Goal: Transaction & Acquisition: Purchase product/service

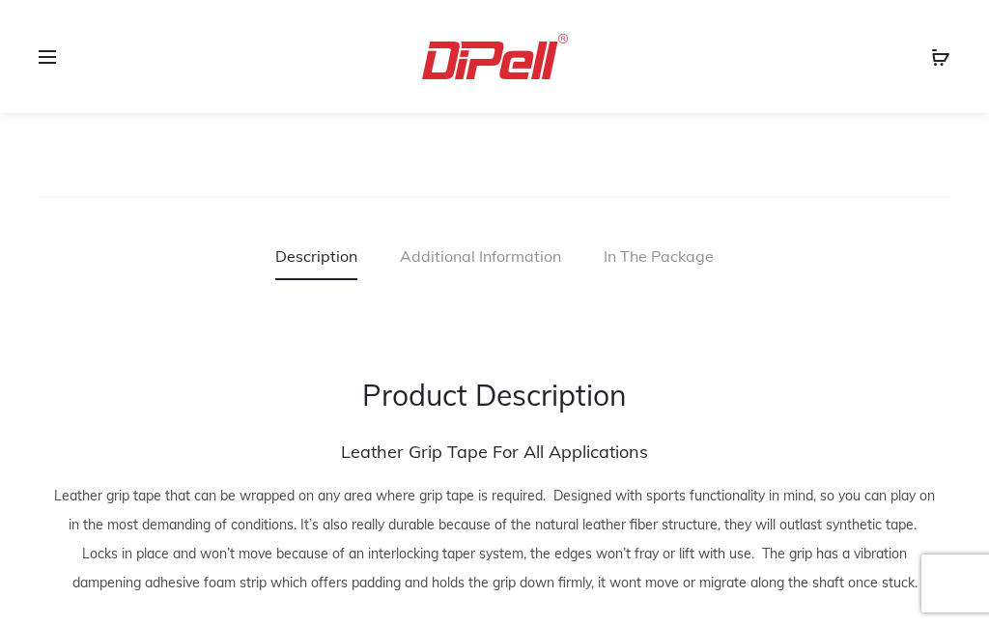
scroll to position [1402, 0]
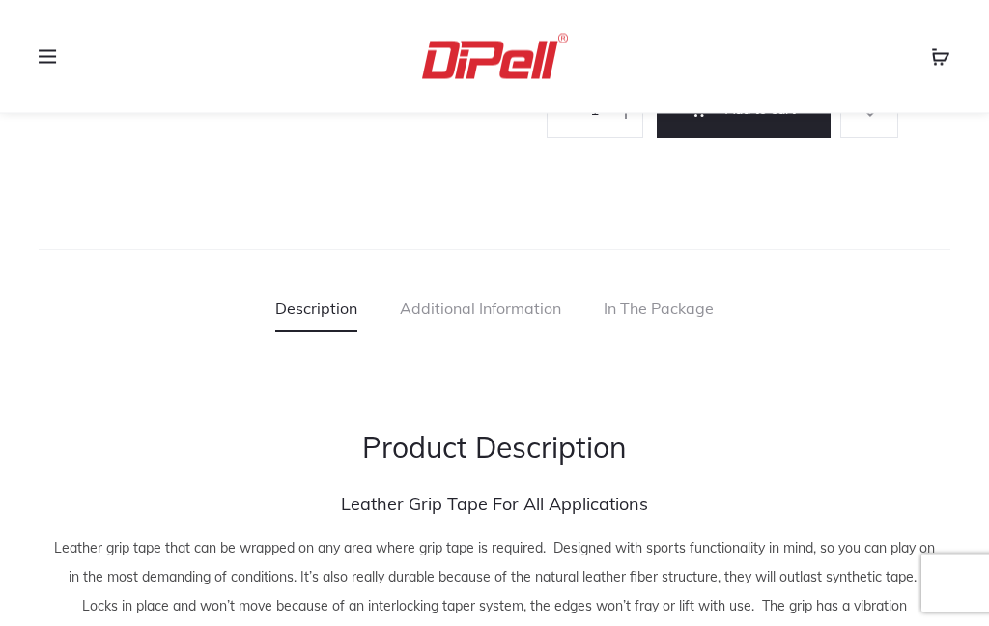
click at [41, 46] on span at bounding box center [53, 56] width 29 height 29
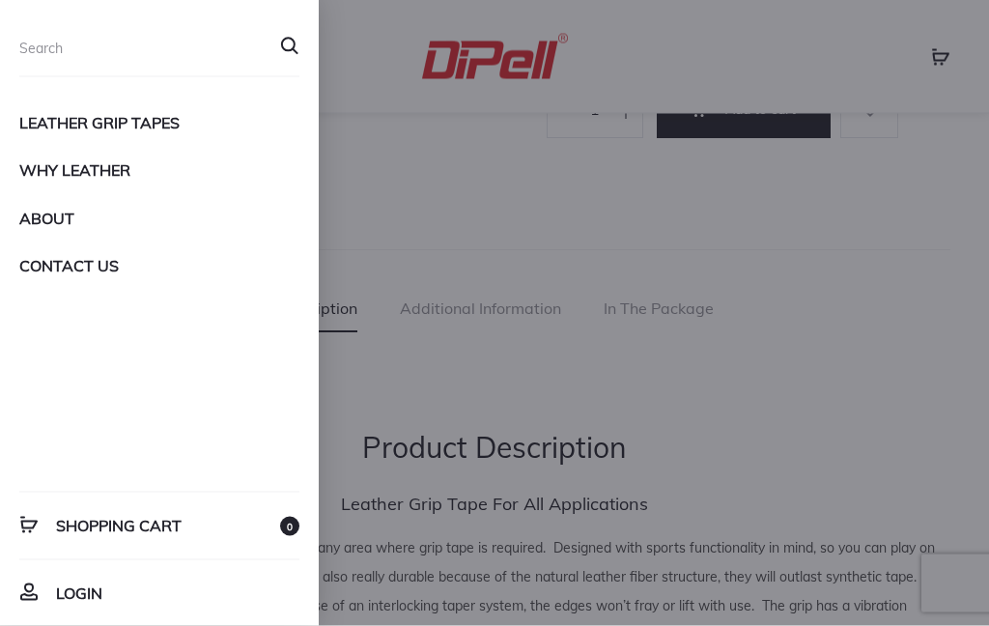
scroll to position [1403, 0]
click at [28, 262] on link "Contact Us" at bounding box center [159, 265] width 280 height 33
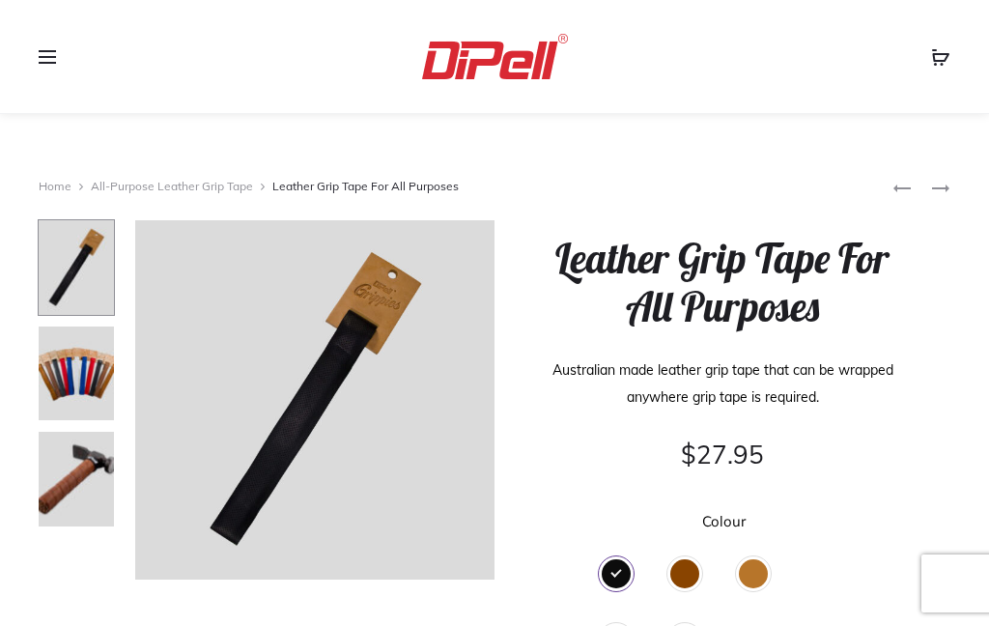
scroll to position [1403, 0]
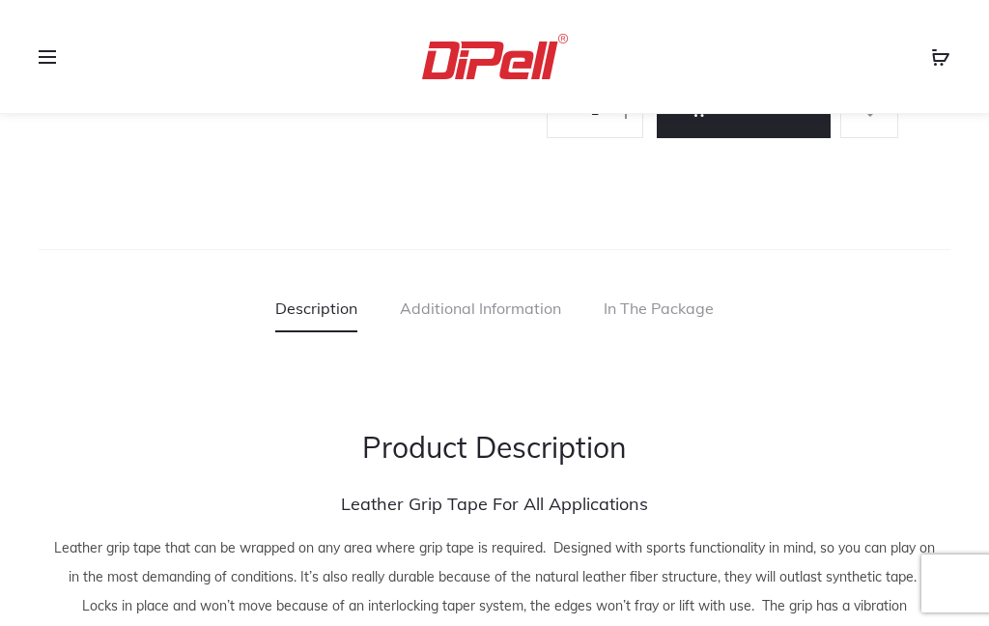
click at [42, 65] on span at bounding box center [53, 56] width 29 height 29
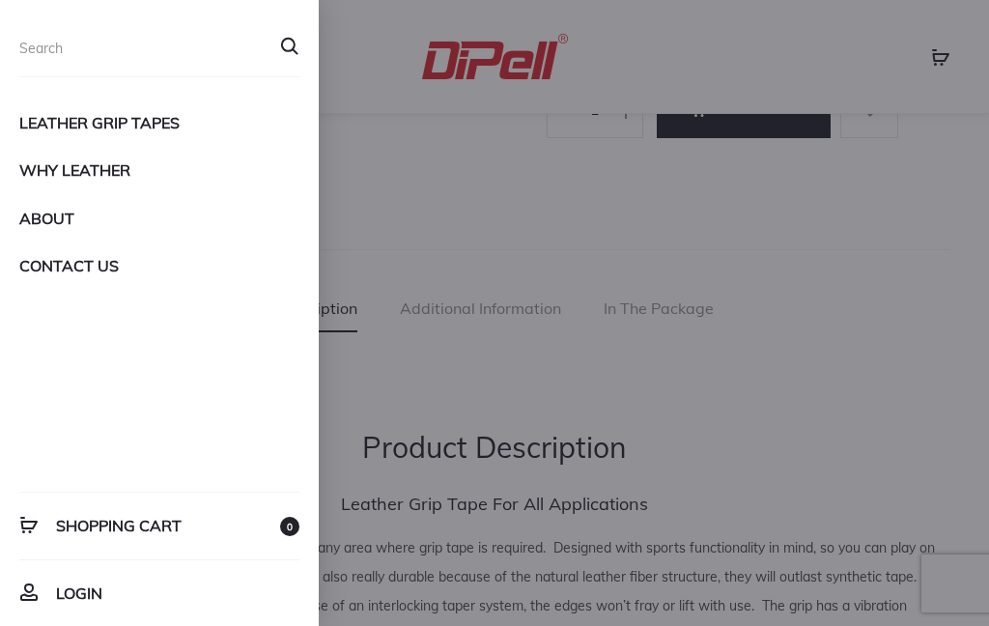
click at [44, 125] on link "Leather Grip Tapes" at bounding box center [159, 122] width 280 height 33
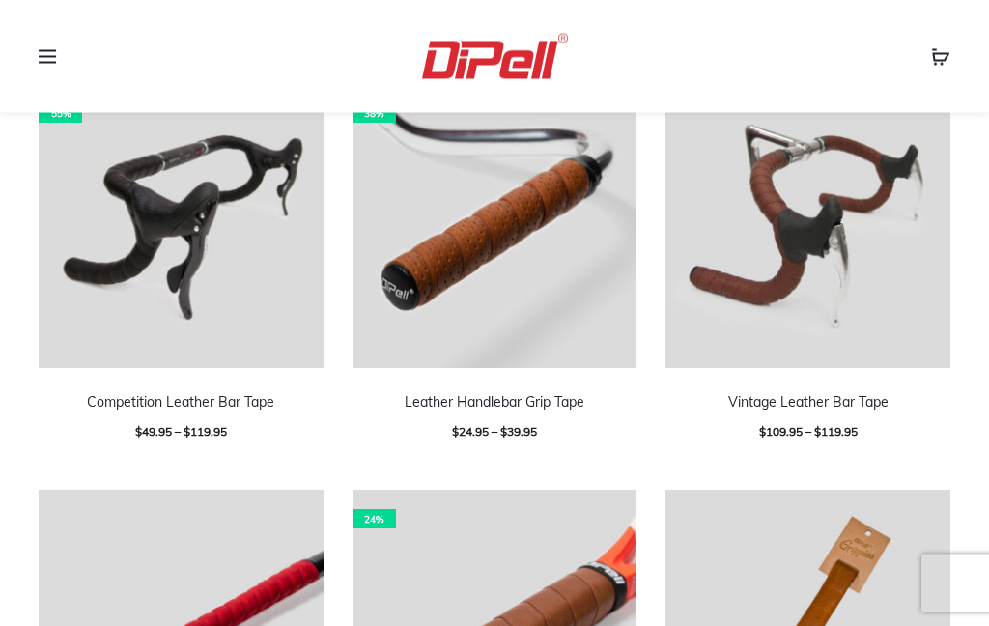
scroll to position [648, 0]
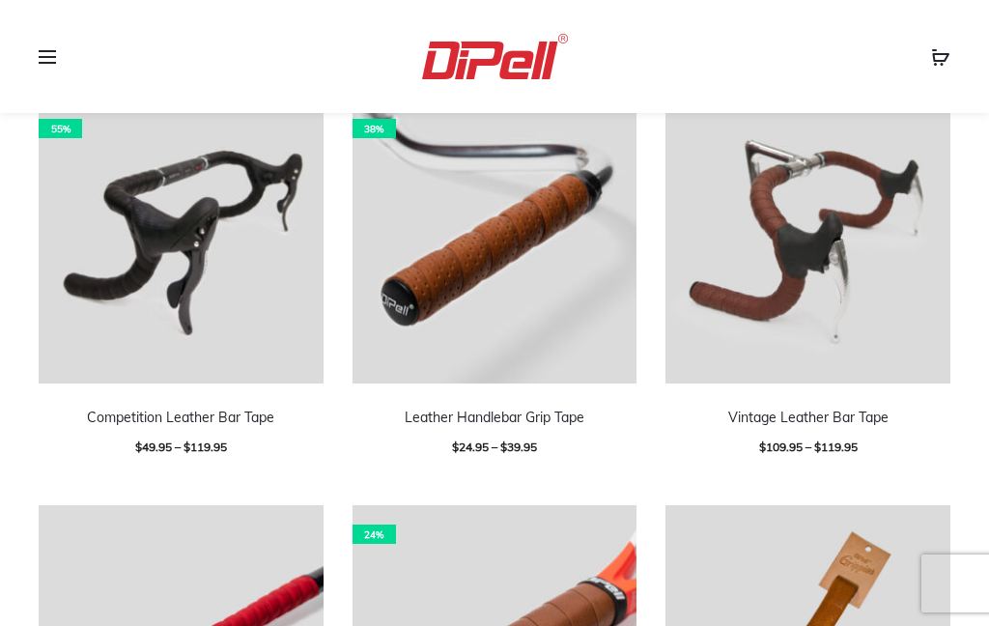
click at [807, 211] on img at bounding box center [807, 241] width 285 height 285
click at [848, 251] on img at bounding box center [807, 241] width 285 height 285
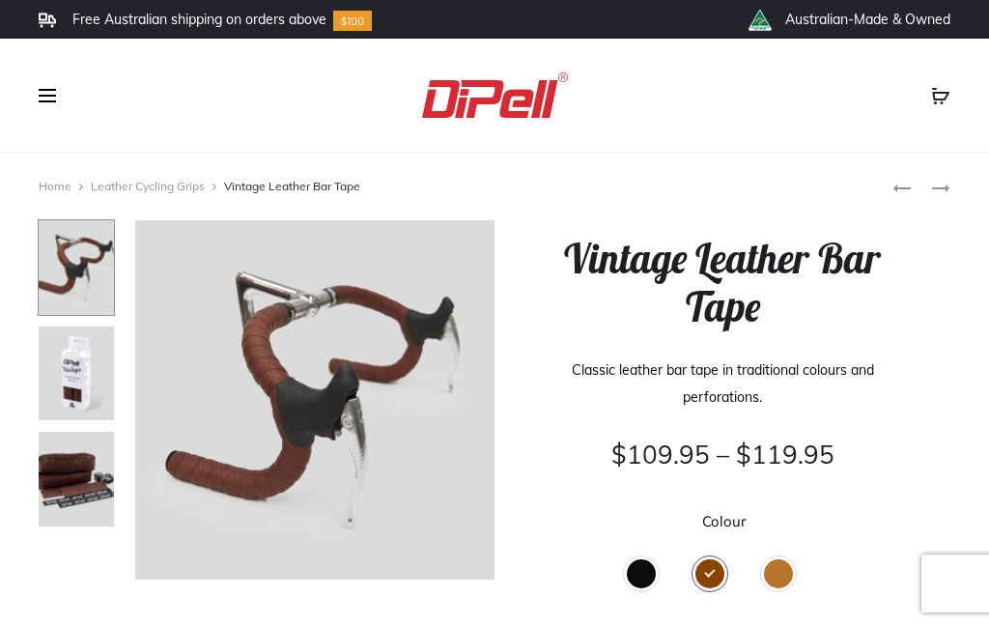
click at [78, 464] on img at bounding box center [76, 479] width 77 height 97
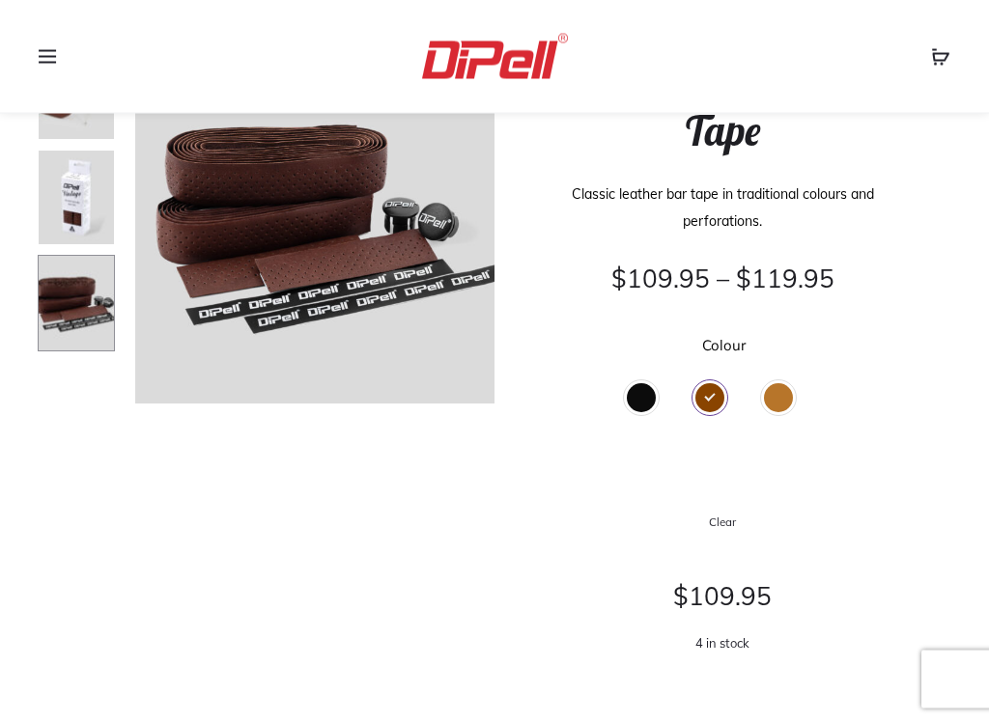
scroll to position [177, 0]
click at [780, 396] on div "Tan" at bounding box center [778, 396] width 29 height 29
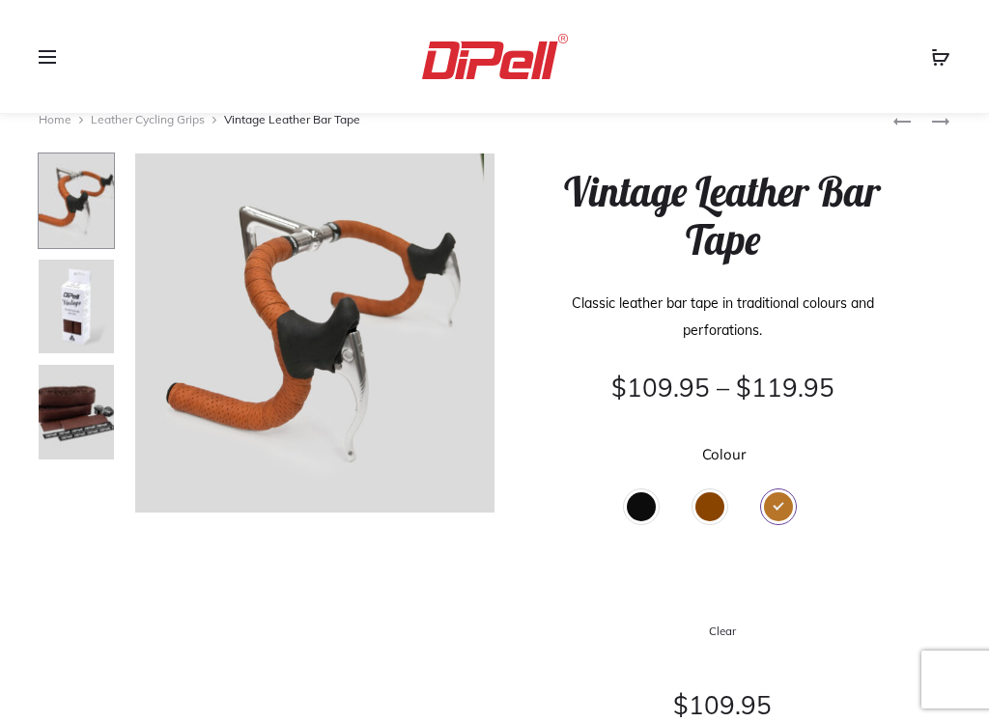
scroll to position [69, 0]
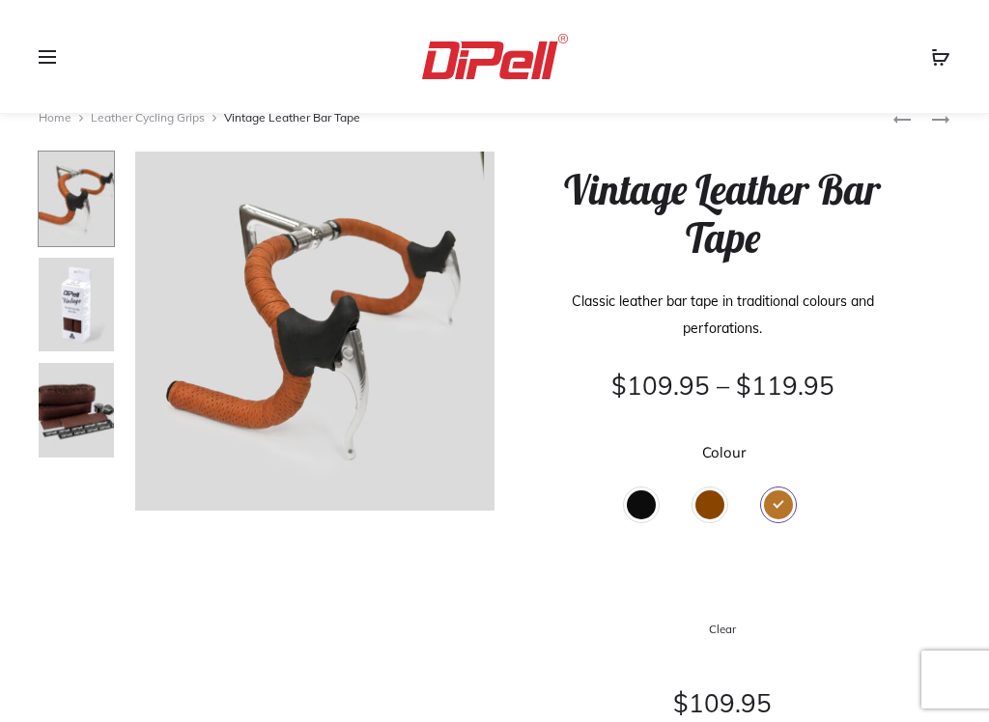
click at [701, 504] on div "Brown" at bounding box center [709, 504] width 29 height 29
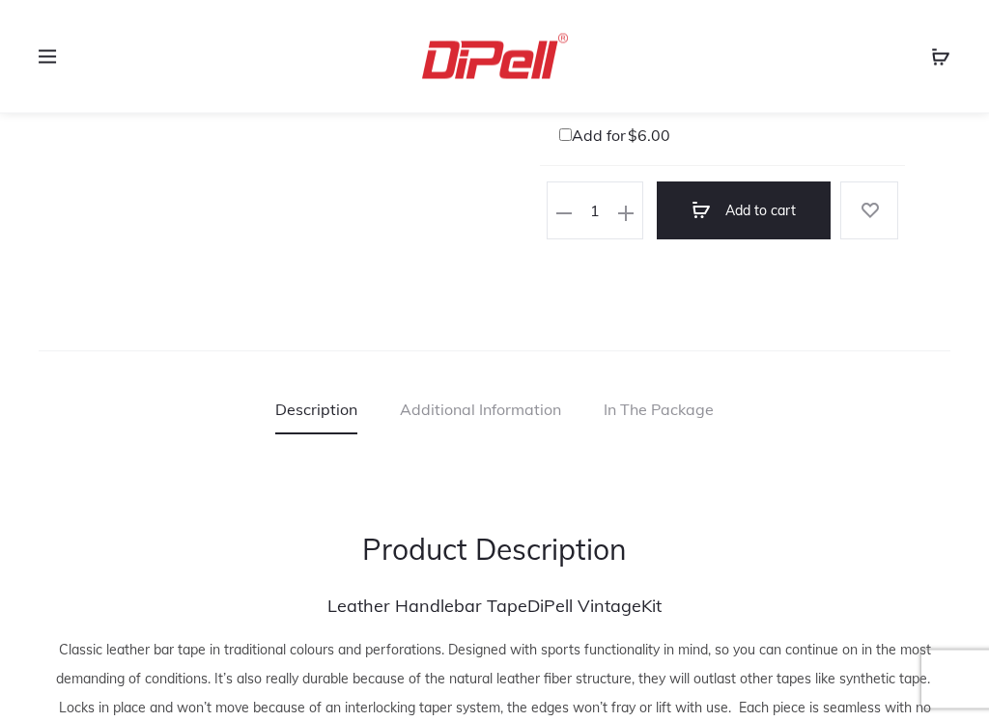
scroll to position [1494, 0]
click at [664, 409] on link "In The Package" at bounding box center [658, 409] width 110 height 48
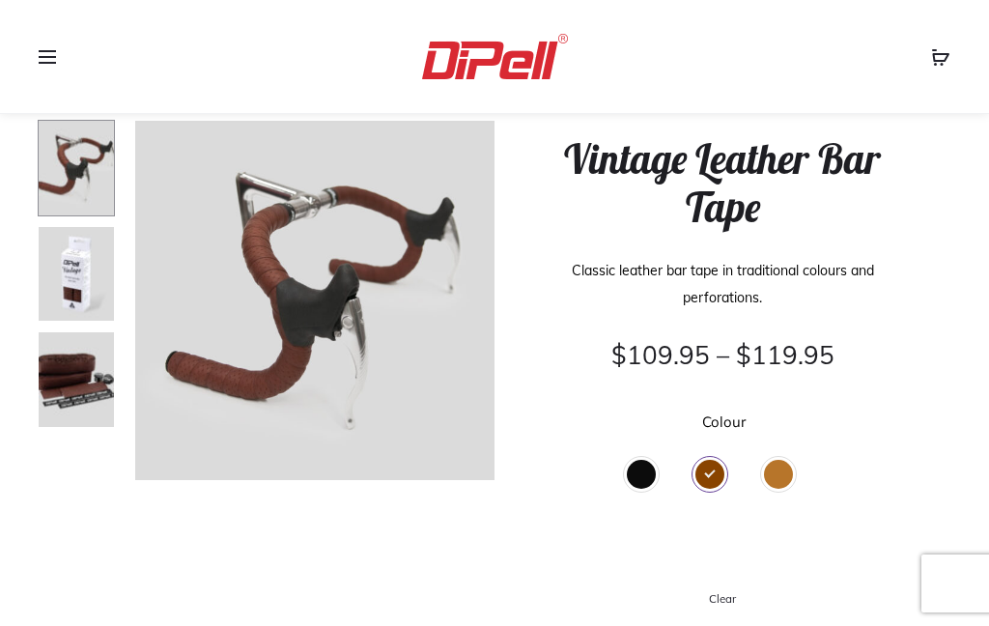
scroll to position [101, 0]
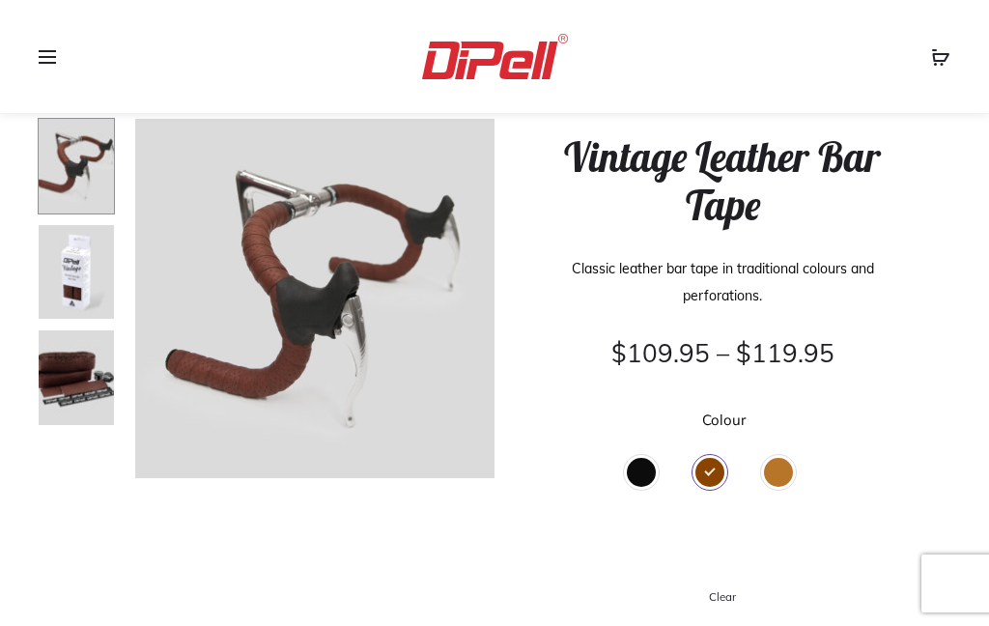
click at [77, 375] on img at bounding box center [76, 377] width 77 height 97
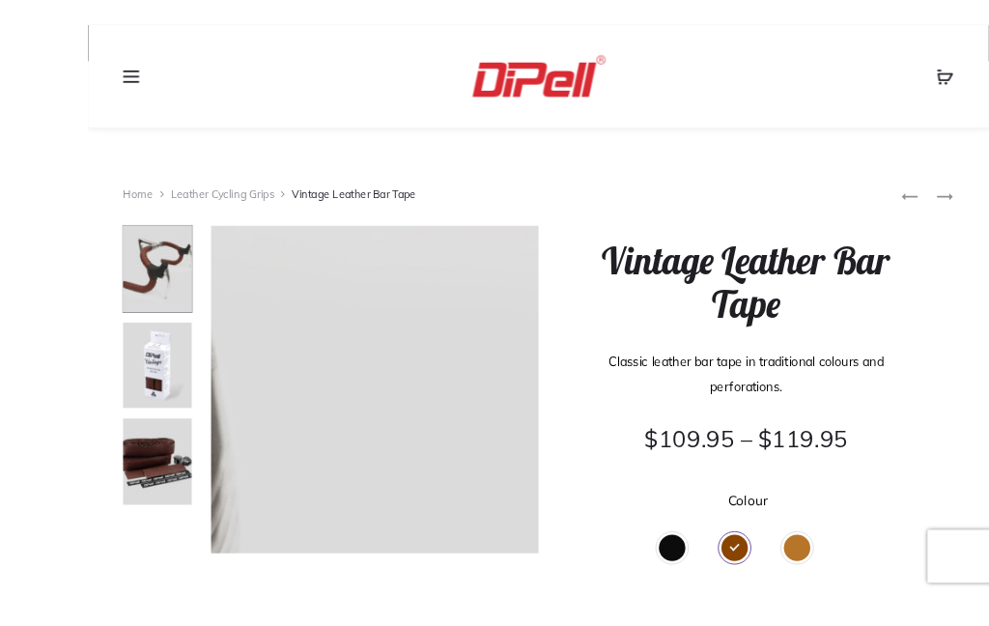
scroll to position [71, 0]
